Goal: Task Accomplishment & Management: Use online tool/utility

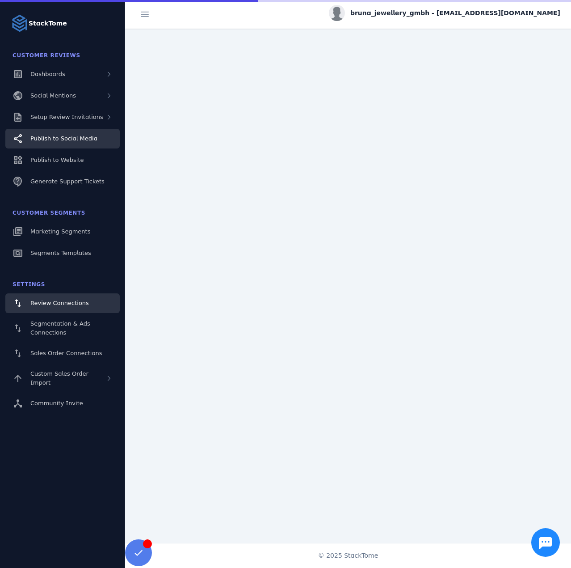
click at [80, 130] on link "Publish to Social Media" at bounding box center [62, 139] width 114 height 20
click at [74, 122] on div "Setup Review Invitations" at bounding box center [62, 117] width 114 height 20
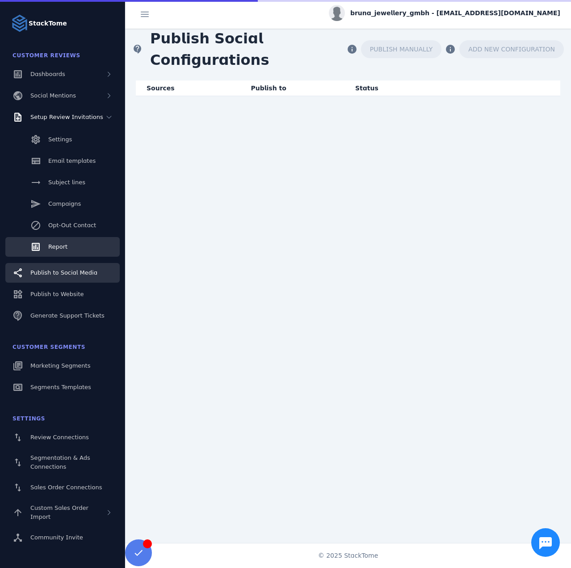
click at [66, 247] on span "Report" at bounding box center [57, 246] width 19 height 7
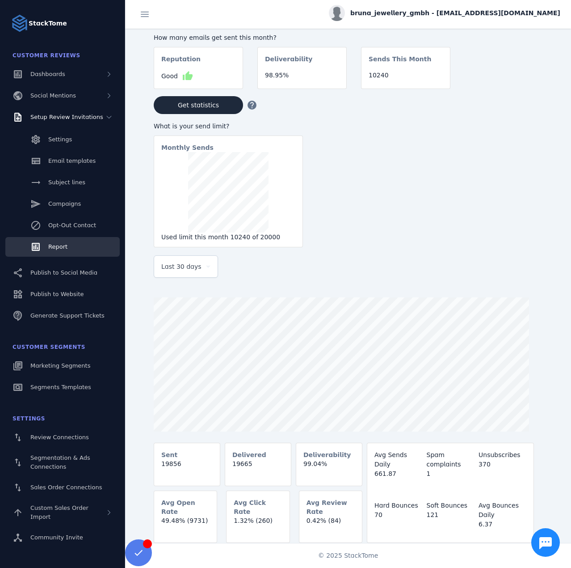
click at [173, 272] on span "Last 30 days" at bounding box center [181, 266] width 40 height 11
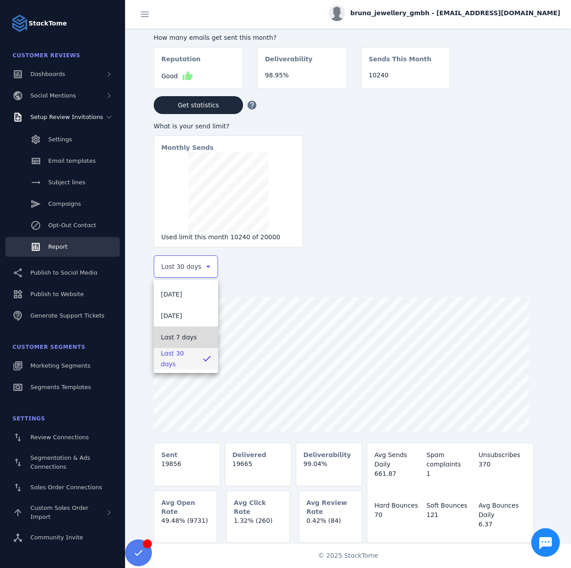
click at [181, 337] on span "Last 7 days" at bounding box center [179, 337] width 36 height 11
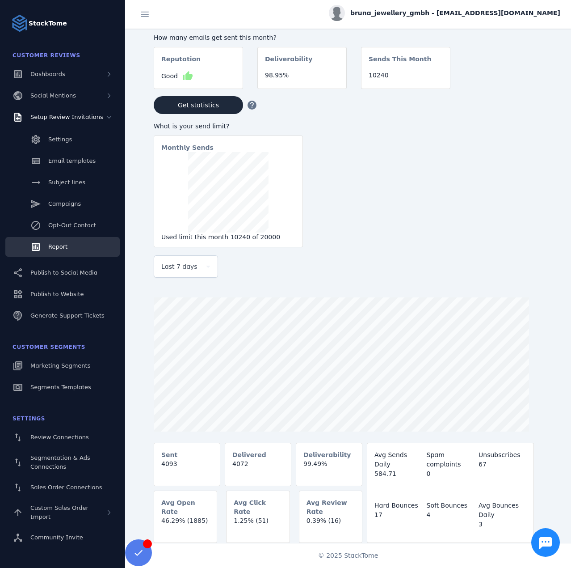
click at [499, 13] on span "bruna_jewellery_gmbh - [EMAIL_ADDRESS][DOMAIN_NAME]" at bounding box center [455, 12] width 210 height 9
click at [546, 90] on span "Sign out" at bounding box center [536, 86] width 34 height 11
